Goal: Register for event/course

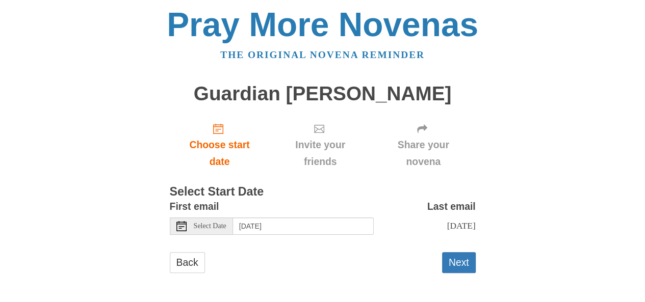
scroll to position [2, 0]
click at [454, 267] on button "Next" at bounding box center [459, 262] width 34 height 21
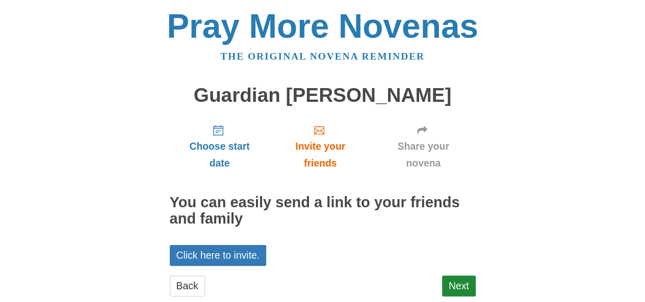
scroll to position [23, 0]
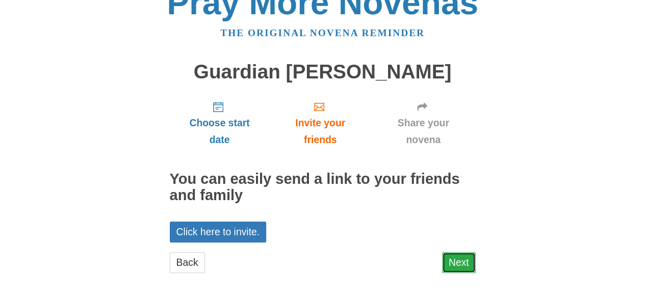
click at [453, 260] on link "Next" at bounding box center [459, 262] width 34 height 21
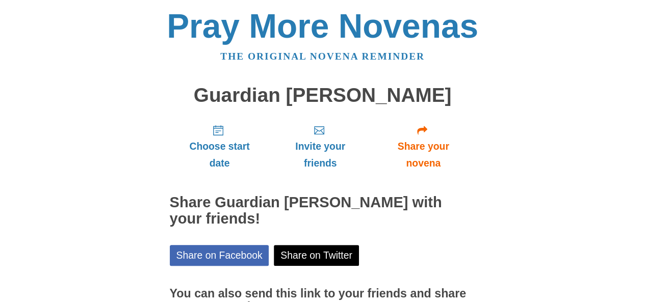
scroll to position [106, 0]
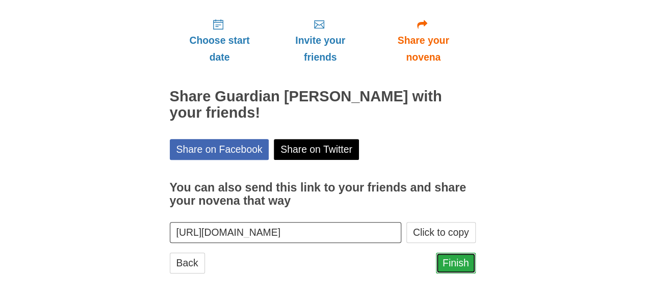
click at [447, 264] on link "Finish" at bounding box center [456, 263] width 40 height 21
